Goal: Task Accomplishment & Management: Complete application form

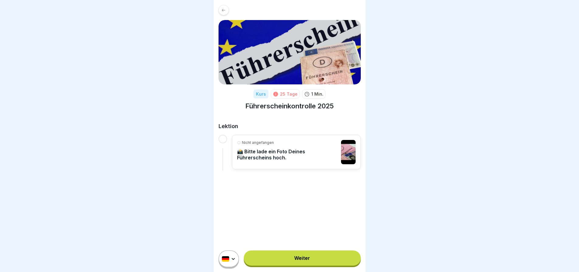
click at [277, 160] on p "📸 Bitte lade ein Foto Deines Führerscheins hoch." at bounding box center [287, 155] width 101 height 12
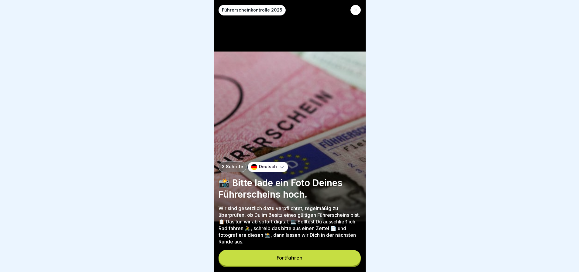
click at [282, 258] on button "Fortfahren" at bounding box center [289, 258] width 142 height 16
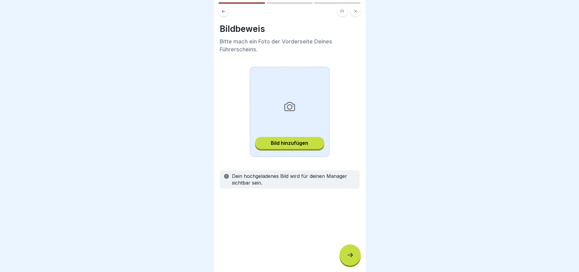
click at [295, 145] on div "Bild hinzufügen" at bounding box center [289, 142] width 37 height 5
click at [296, 141] on div "Bild hinzufügen" at bounding box center [289, 142] width 37 height 5
click at [264, 142] on button "Bild hinzufügen" at bounding box center [289, 143] width 69 height 12
click at [283, 142] on div "Bild hinzufügen" at bounding box center [289, 142] width 37 height 5
click at [280, 145] on div "Bild hinzufügen" at bounding box center [289, 142] width 37 height 5
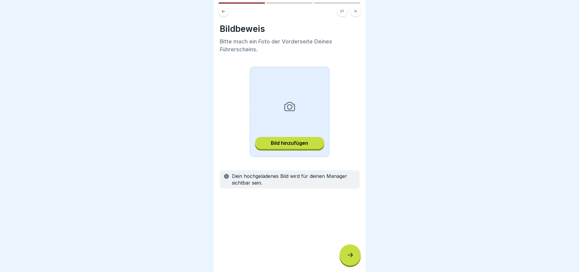
click at [295, 143] on div "Bild hinzufügen" at bounding box center [289, 142] width 37 height 5
click at [285, 140] on button "Bild hinzufügen" at bounding box center [289, 143] width 69 height 12
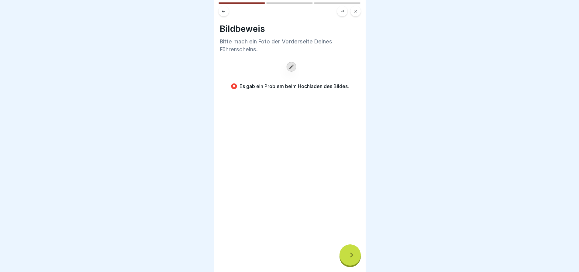
click at [293, 66] on icon at bounding box center [291, 67] width 4 height 4
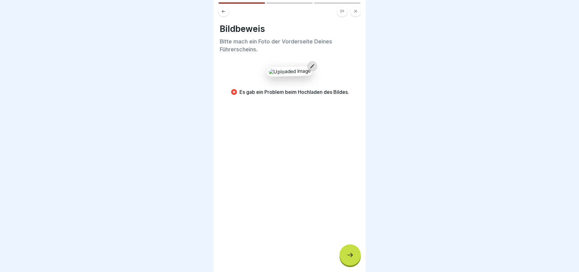
click at [356, 12] on icon at bounding box center [355, 11] width 3 height 3
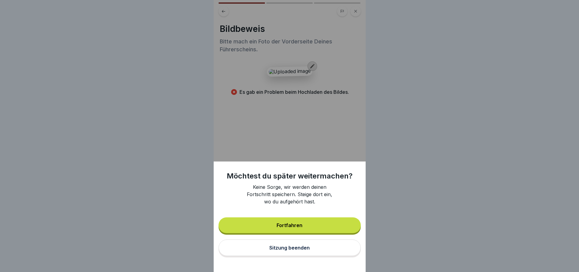
click at [306, 251] on div "Sitzung beenden" at bounding box center [289, 247] width 40 height 5
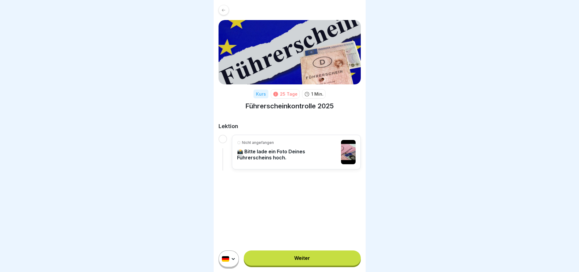
click at [300, 265] on link "Weiter" at bounding box center [302, 258] width 117 height 15
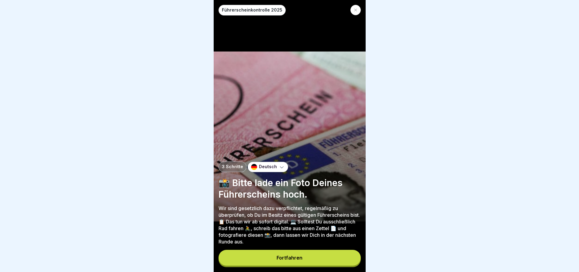
click at [298, 261] on div "Fortfahren" at bounding box center [289, 257] width 26 height 5
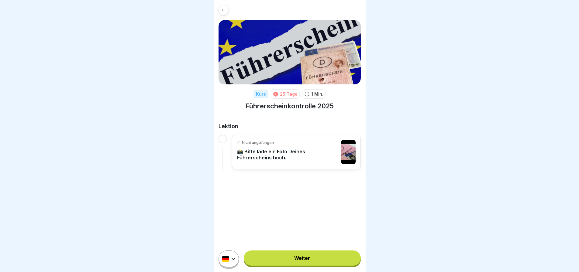
click at [309, 259] on link "Weiter" at bounding box center [302, 258] width 117 height 15
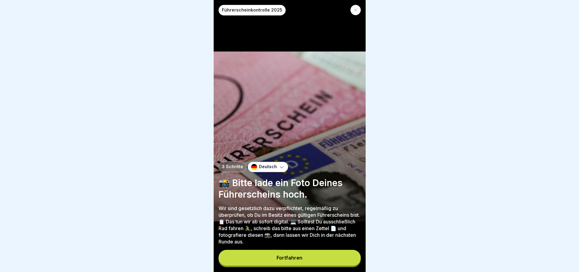
click at [310, 258] on button "Fortfahren" at bounding box center [289, 258] width 142 height 16
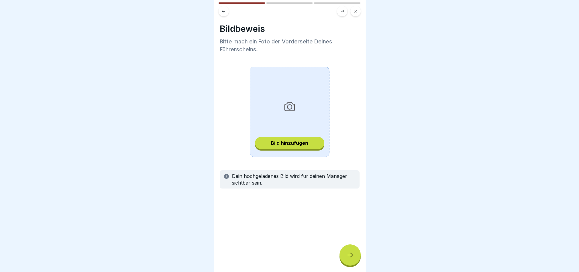
click at [296, 144] on div "Bild hinzufügen" at bounding box center [289, 142] width 37 height 5
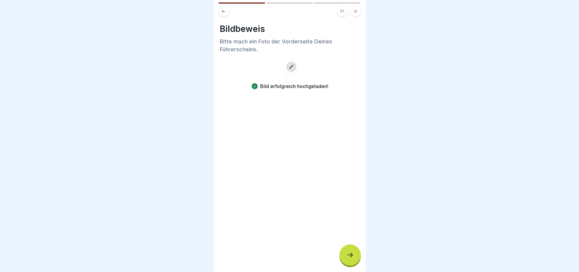
click at [279, 152] on div "Bildbeweis Bitte mach ein Foto der Vorderseite Deines Führerscheins. Bild erfol…" at bounding box center [290, 136] width 152 height 272
click at [347, 259] on icon at bounding box center [349, 255] width 7 height 7
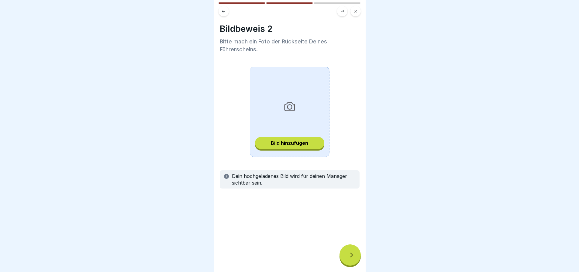
click at [297, 141] on div "Bild hinzufügen" at bounding box center [289, 142] width 37 height 5
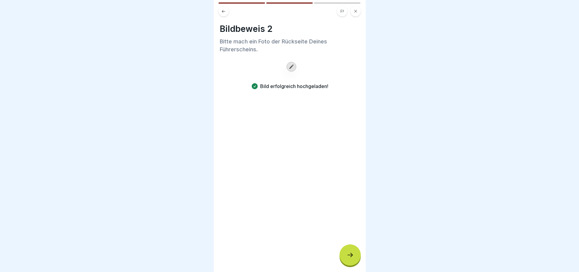
click at [344, 259] on div at bounding box center [349, 255] width 21 height 21
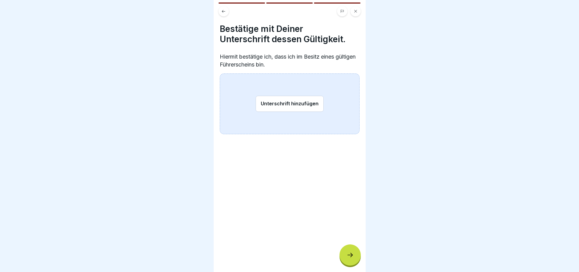
click at [273, 103] on button "Unterschrift hinzufügen" at bounding box center [289, 104] width 68 height 16
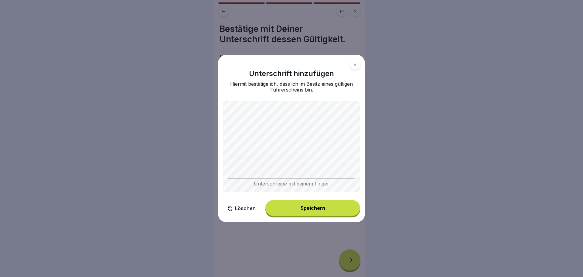
click at [300, 211] on button "Speichern" at bounding box center [312, 208] width 95 height 16
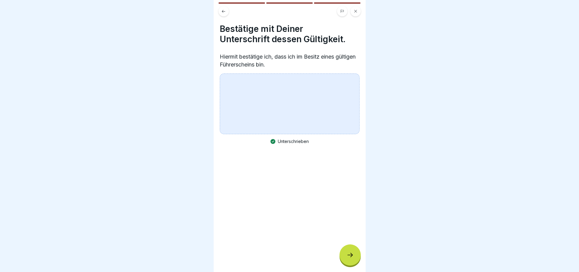
click at [347, 257] on icon at bounding box center [349, 255] width 7 height 7
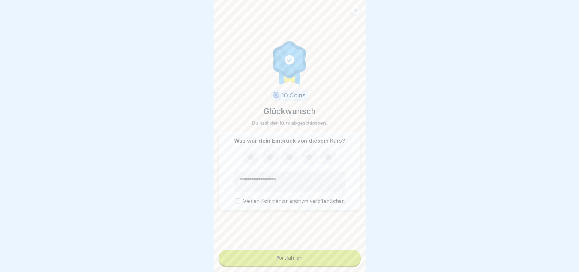
click at [282, 261] on div "Fortfahren" at bounding box center [289, 257] width 26 height 5
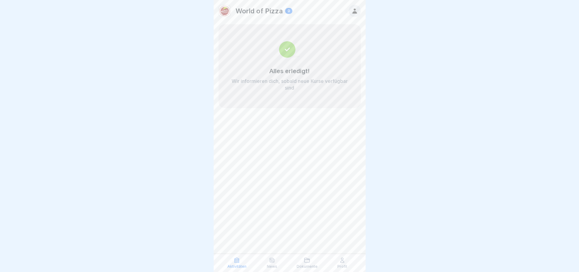
scroll to position [5, 0]
